Goal: Check status

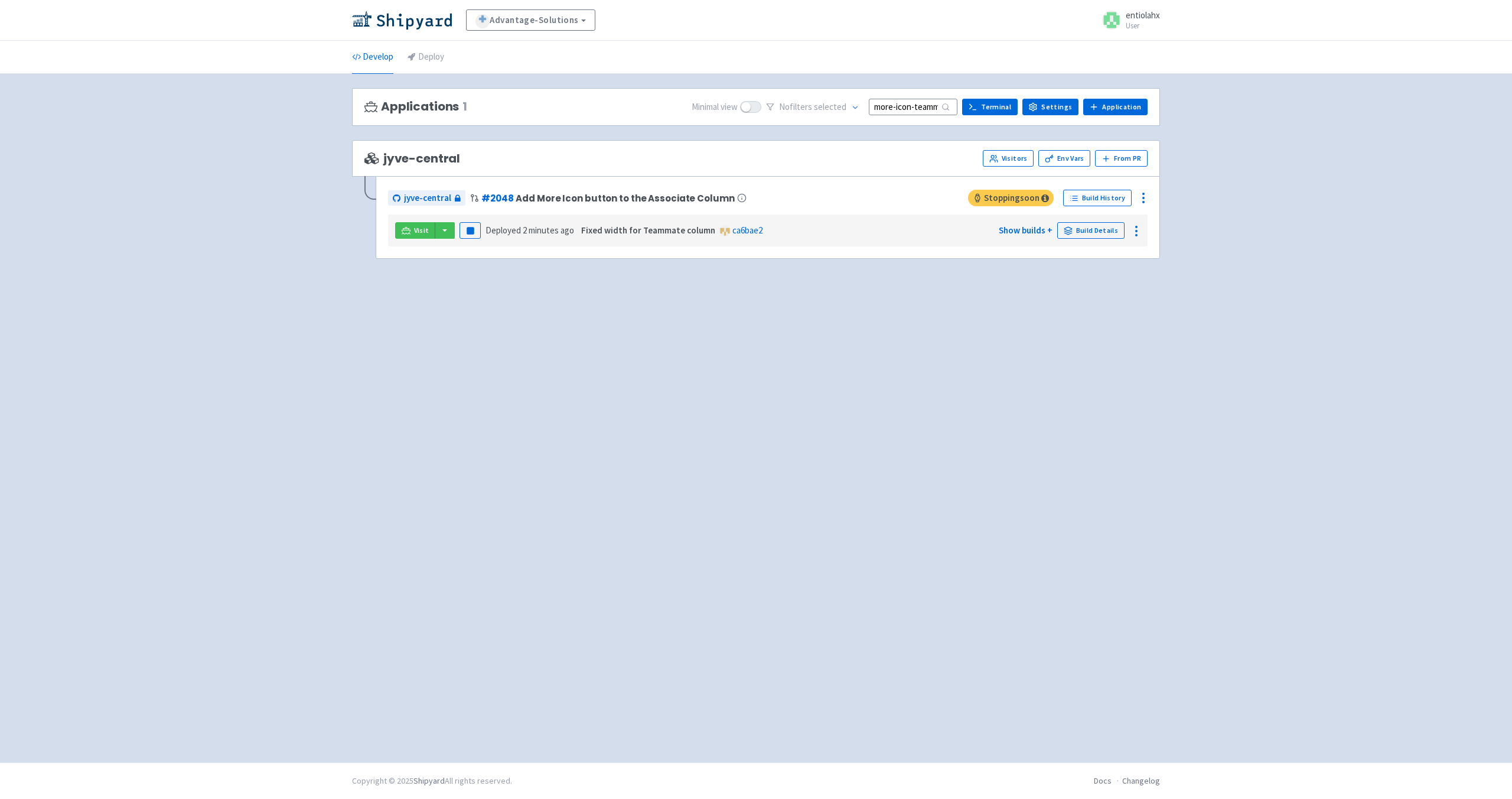
click at [925, 107] on input "more-icon-teammate-column" at bounding box center [913, 107] width 89 height 16
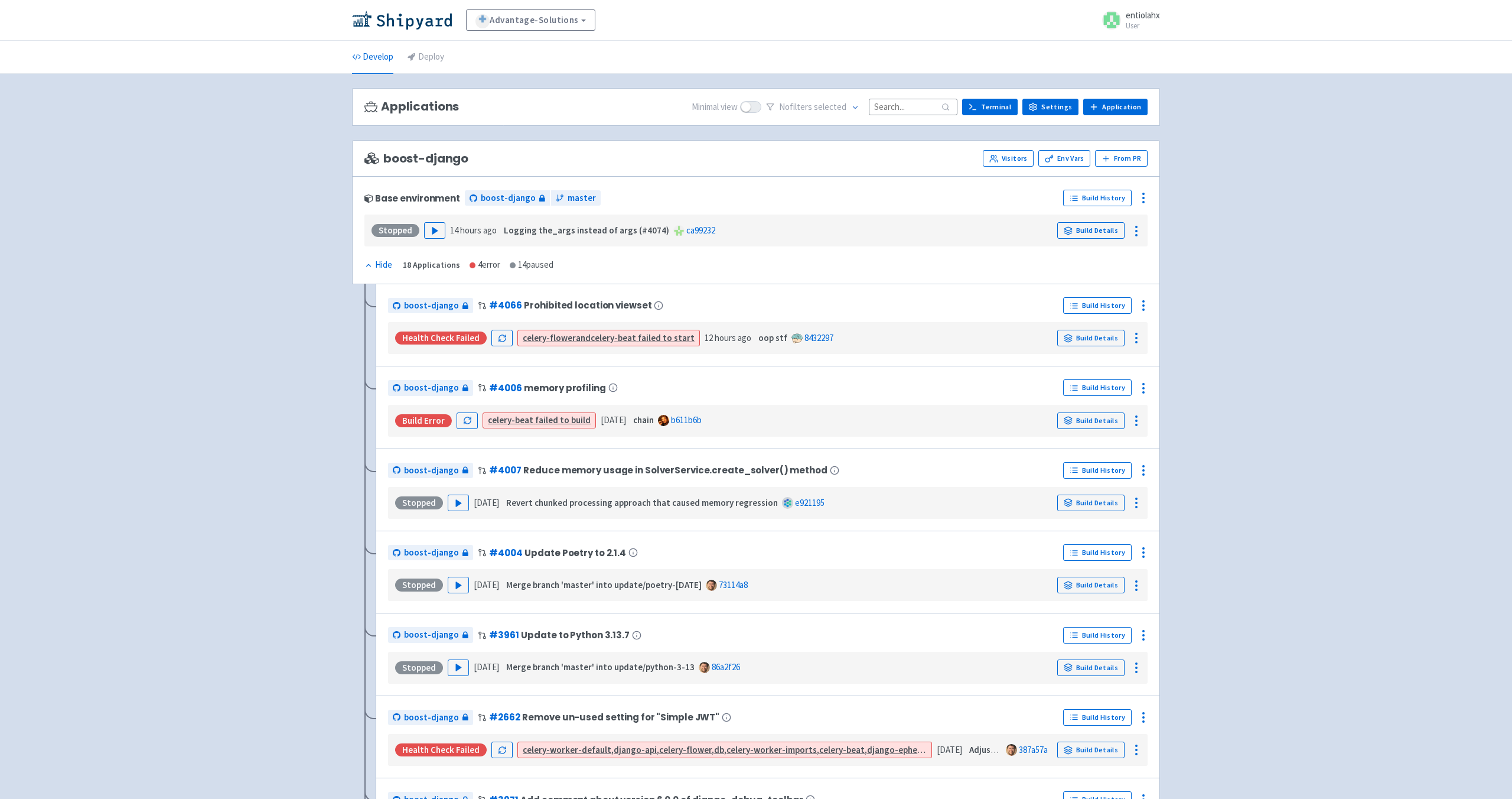
paste input "more-icon-teammate-column"
type input "more-icon-teammate-column"
click at [904, 110] on input at bounding box center [913, 107] width 89 height 16
paste input "more-icon-teammate-column"
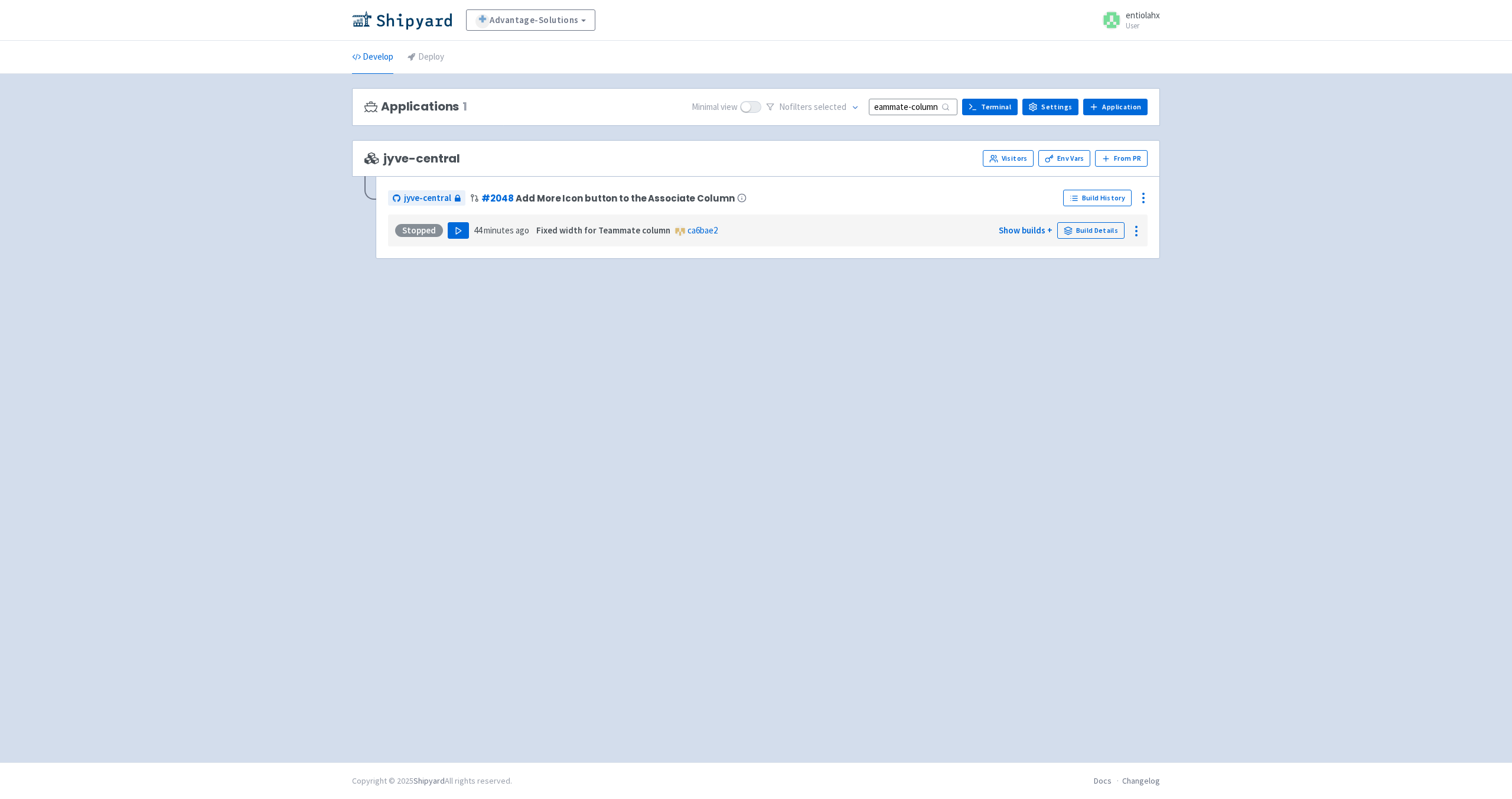
type input "more-icon-teammate-column"
click at [455, 234] on icon "button" at bounding box center [459, 230] width 9 height 9
click at [1100, 203] on link "Build History" at bounding box center [1097, 198] width 68 height 16
